Goal: Task Accomplishment & Management: Manage account settings

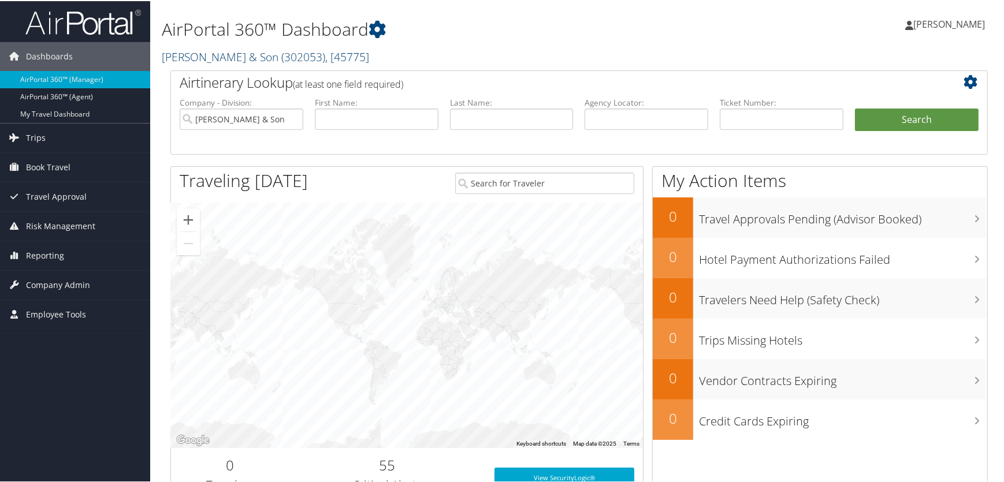
click at [228, 57] on link "[PERSON_NAME] & Son ( 302053 ) , [ 45775 ]" at bounding box center [265, 56] width 207 height 16
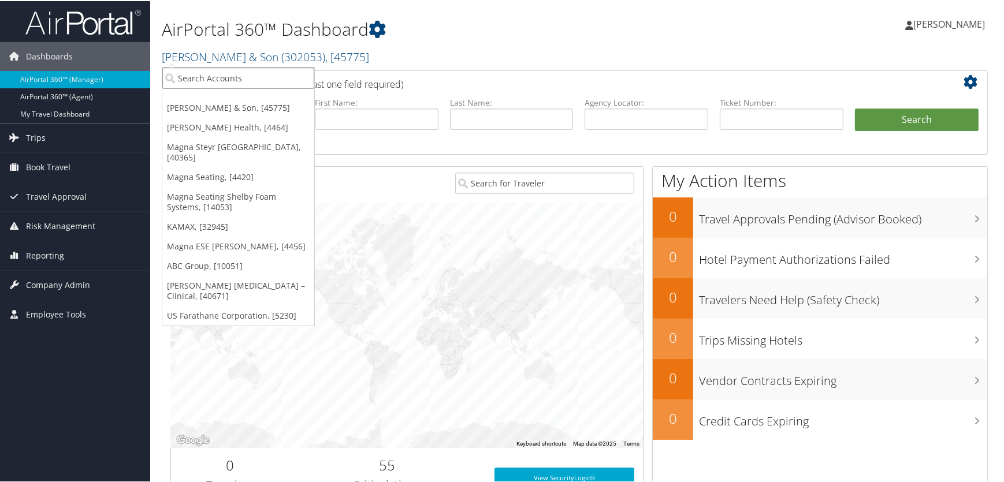
click at [221, 79] on input "search" at bounding box center [238, 76] width 152 height 21
type input "magna corp"
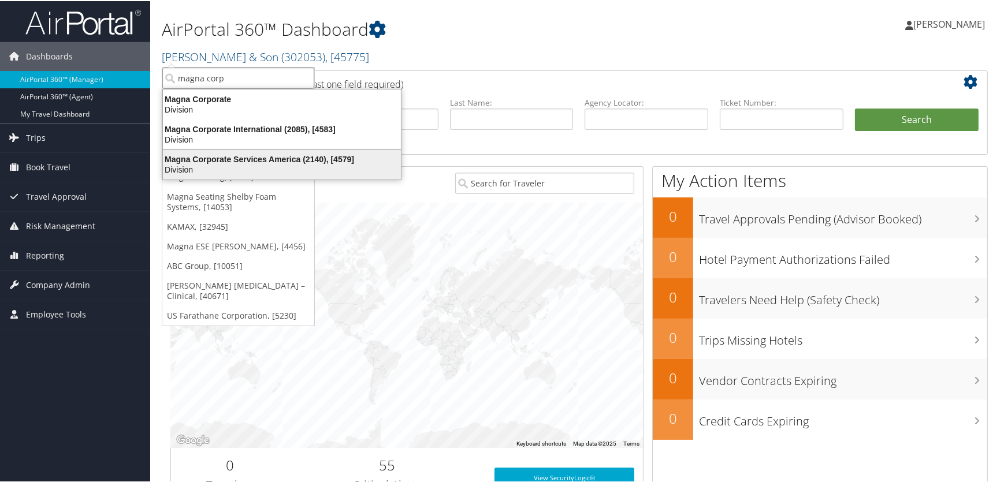
click at [255, 158] on div "Magna Corporate Services America (2140), [4579]" at bounding box center [282, 158] width 252 height 10
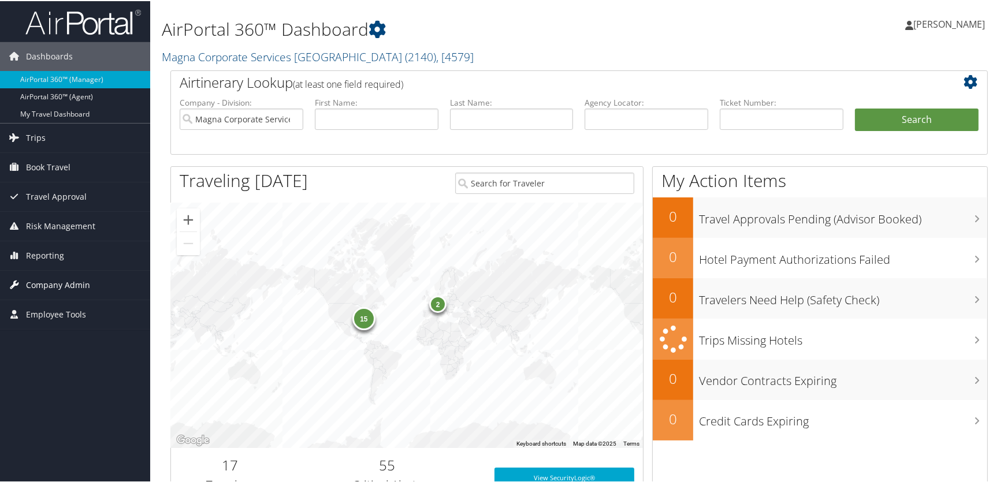
click at [62, 286] on span "Company Admin" at bounding box center [58, 284] width 64 height 29
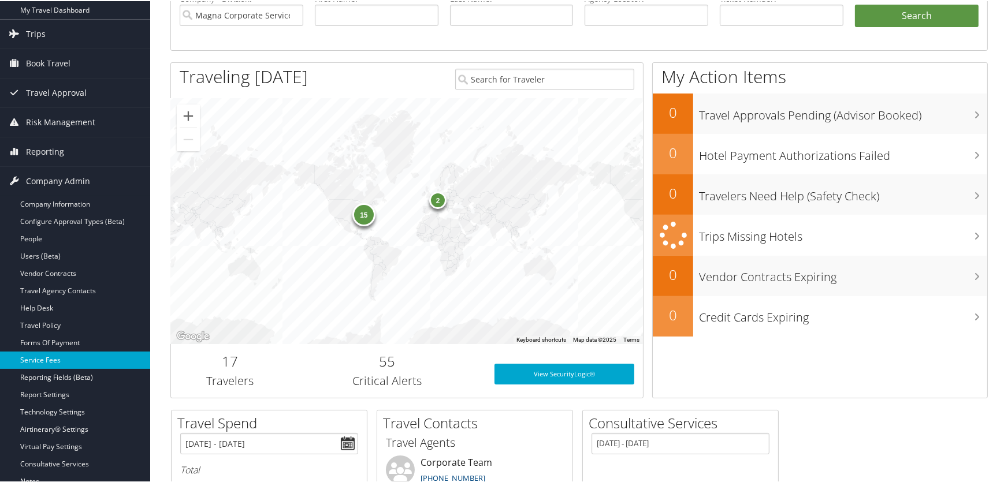
scroll to position [105, 0]
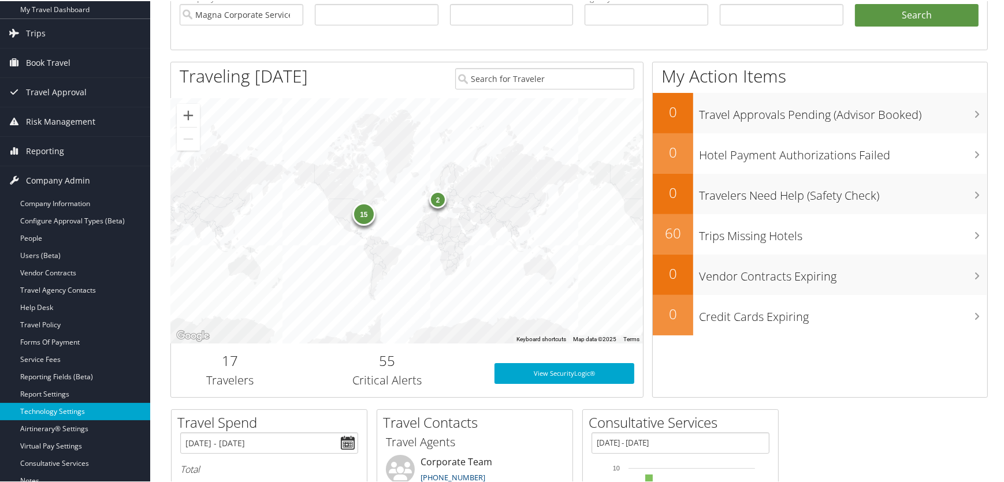
click at [64, 407] on link "Technology Settings" at bounding box center [75, 410] width 150 height 17
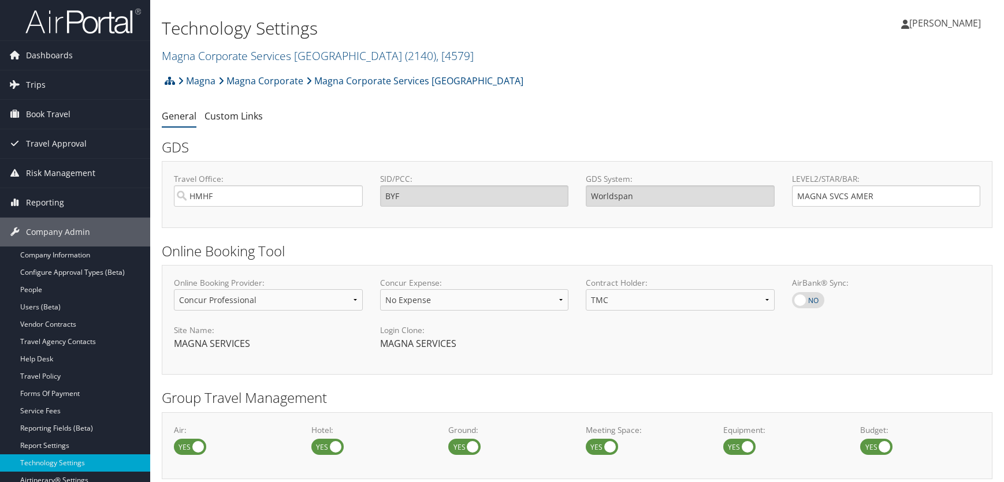
select select "4"
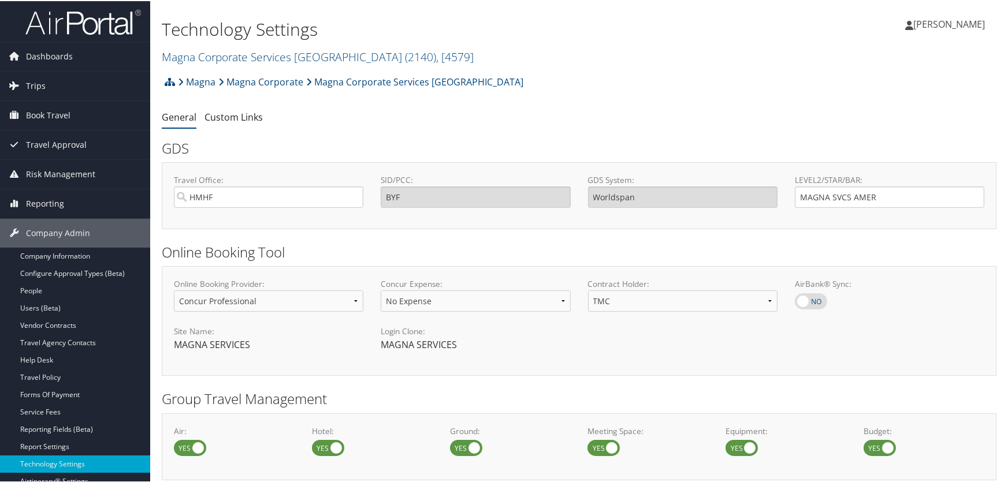
click at [934, 22] on span "[PERSON_NAME]" at bounding box center [949, 23] width 72 height 13
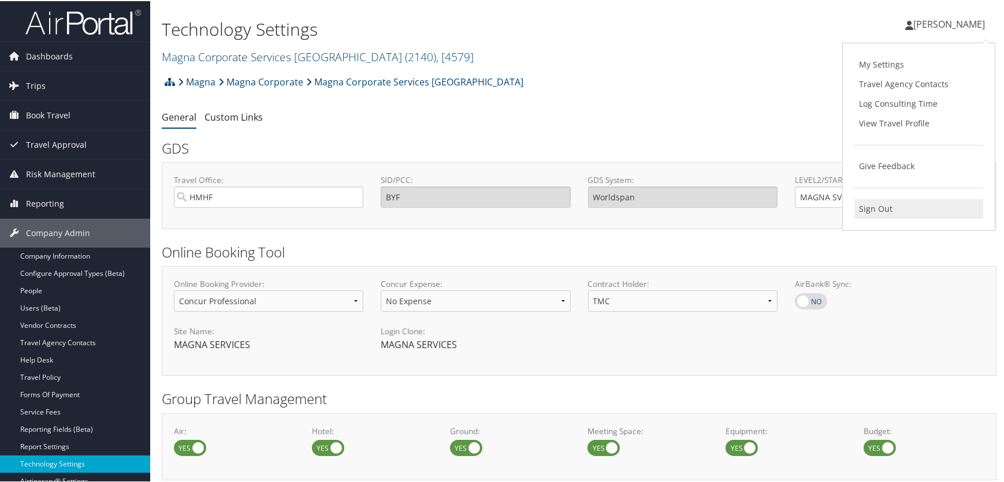
click at [867, 214] on link "Sign Out" at bounding box center [918, 208] width 129 height 20
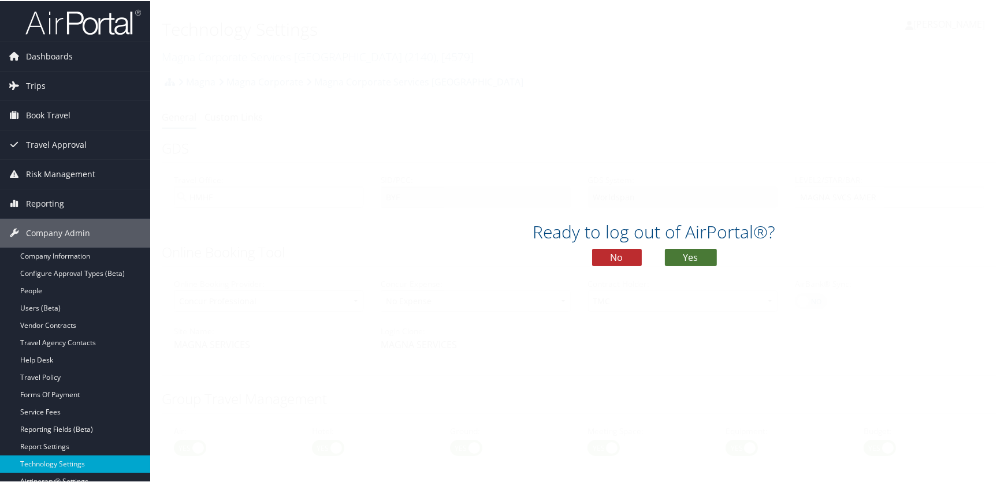
click at [692, 259] on button "Yes" at bounding box center [691, 256] width 52 height 17
